Goal: Task Accomplishment & Management: Complete application form

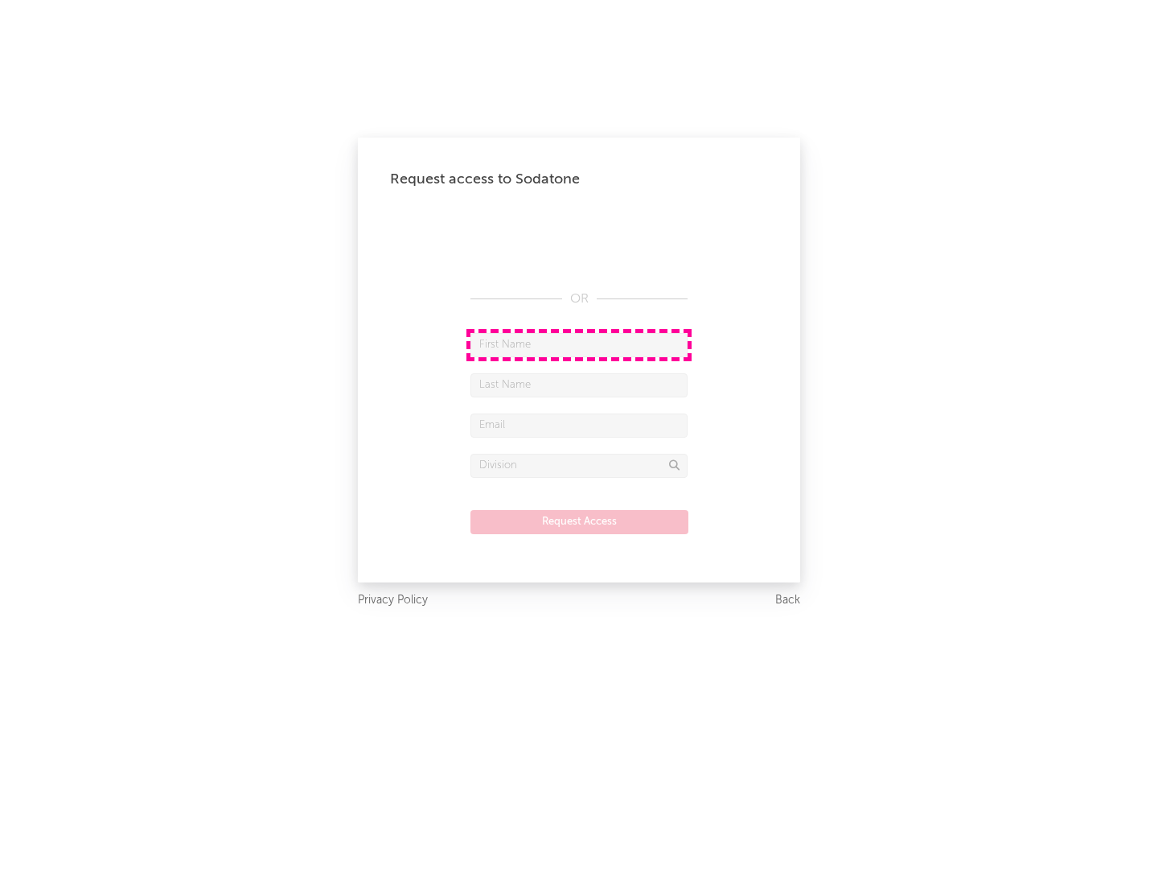
click at [579, 344] on input "text" at bounding box center [579, 345] width 217 height 24
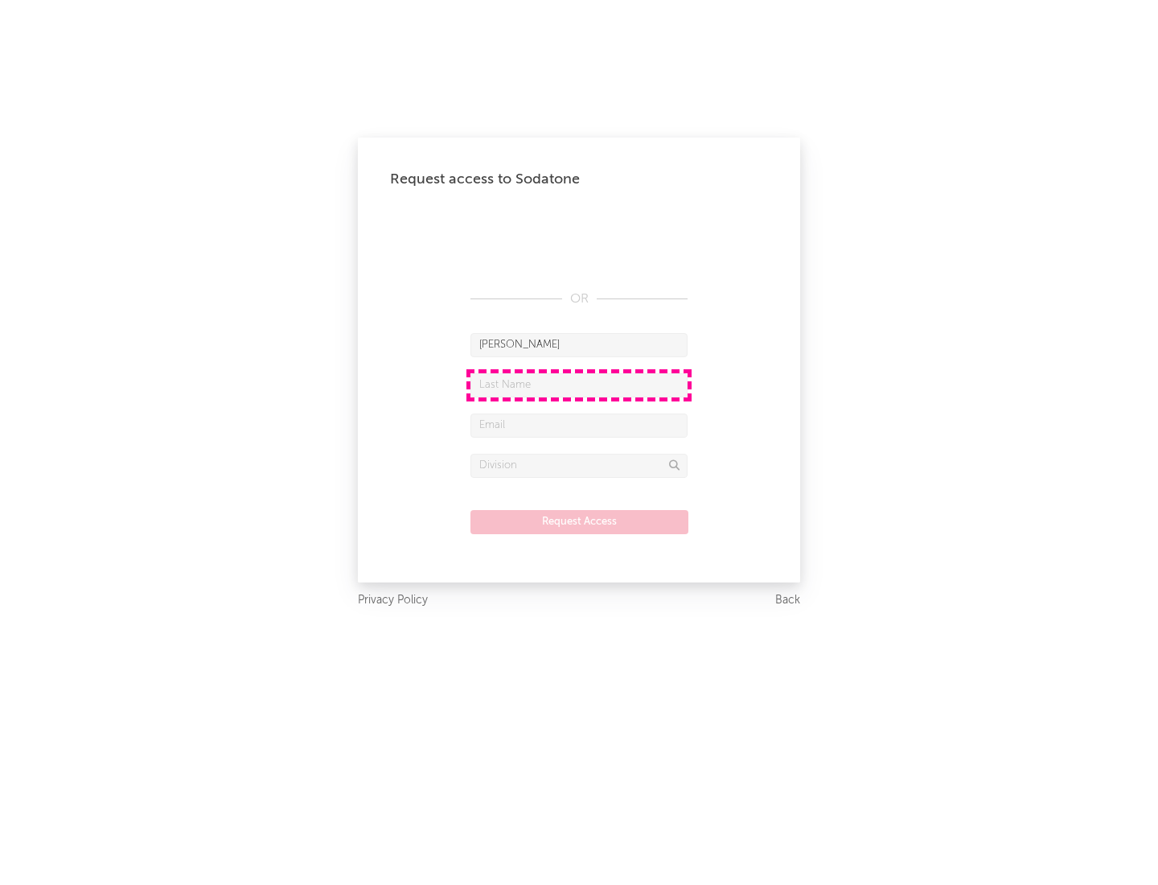
type input "[PERSON_NAME]"
click at [579, 385] on input "text" at bounding box center [579, 385] width 217 height 24
type input "[PERSON_NAME]"
click at [579, 425] on input "text" at bounding box center [579, 425] width 217 height 24
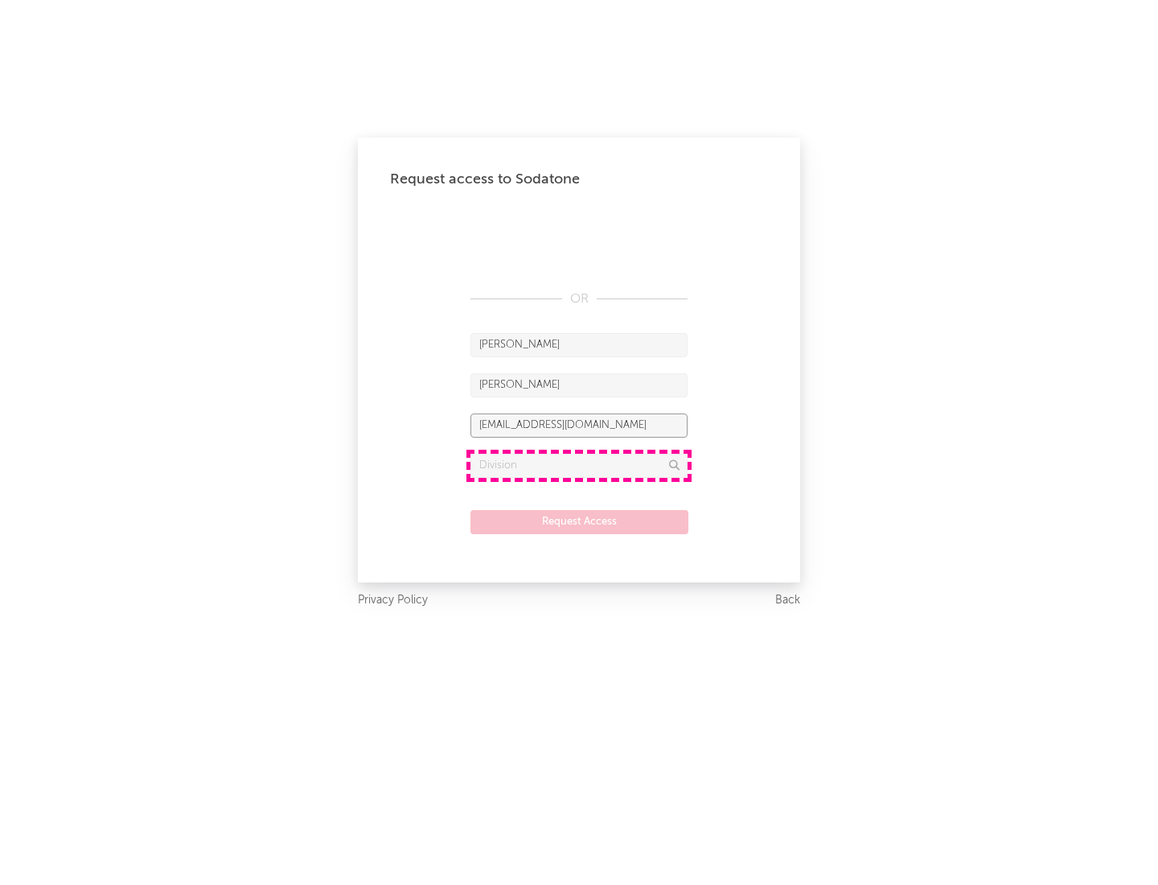
type input "[EMAIL_ADDRESS][DOMAIN_NAME]"
click at [579, 465] on input "text" at bounding box center [579, 466] width 217 height 24
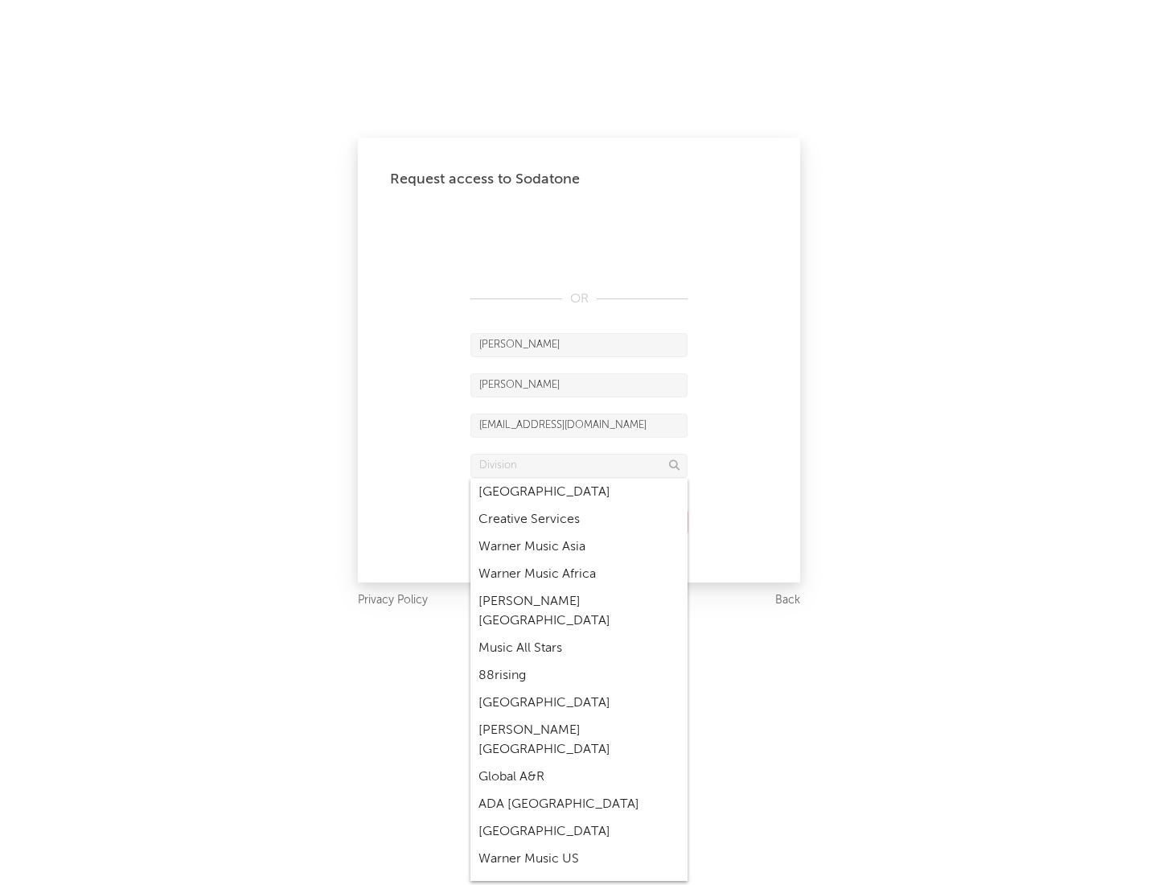
click at [579, 635] on div "Music All Stars" at bounding box center [579, 648] width 217 height 27
type input "Music All Stars"
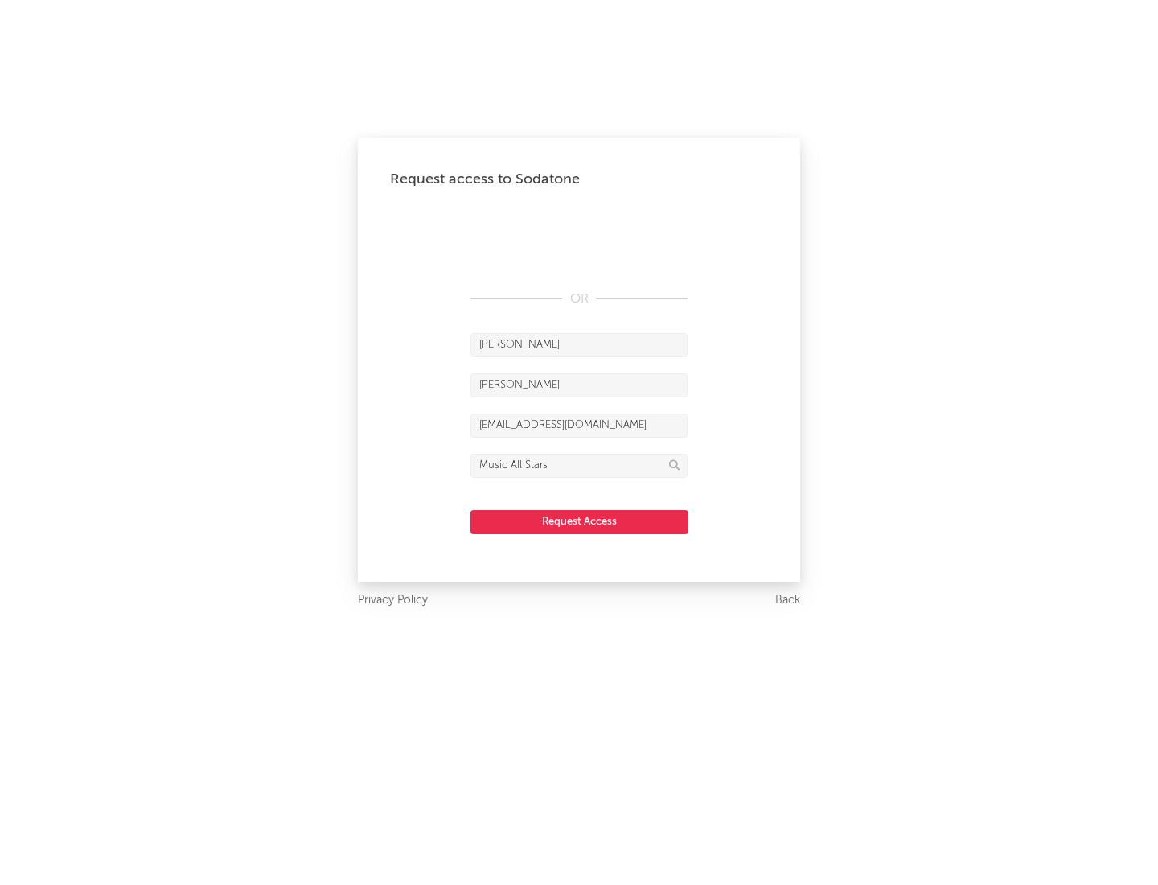
click at [579, 521] on button "Request Access" at bounding box center [580, 522] width 218 height 24
